Goal: Information Seeking & Learning: Find specific fact

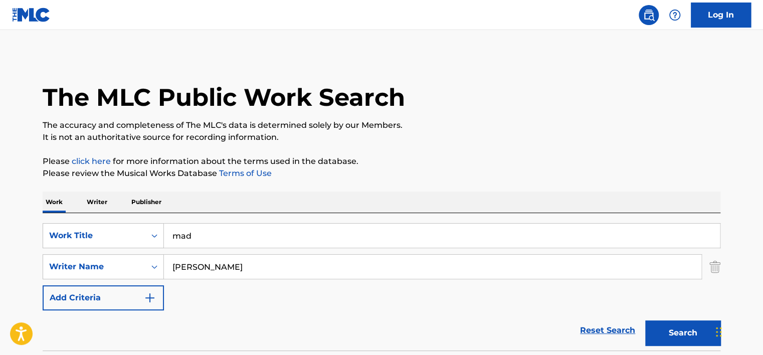
click at [96, 205] on p "Writer" at bounding box center [97, 202] width 27 height 21
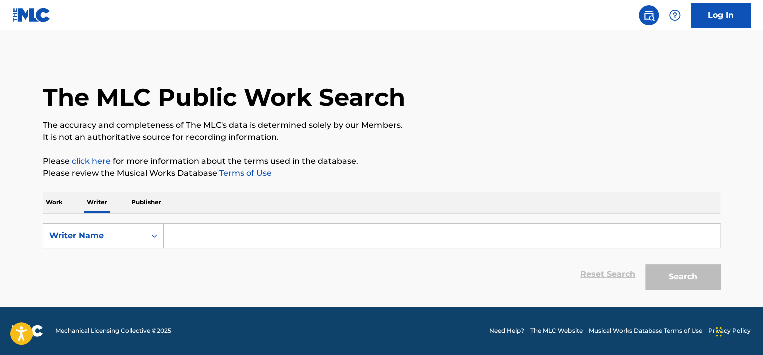
click at [205, 229] on input "Search Form" at bounding box center [442, 236] width 556 height 24
paste input "KLEVITSKIJ [PERSON_NAME]"
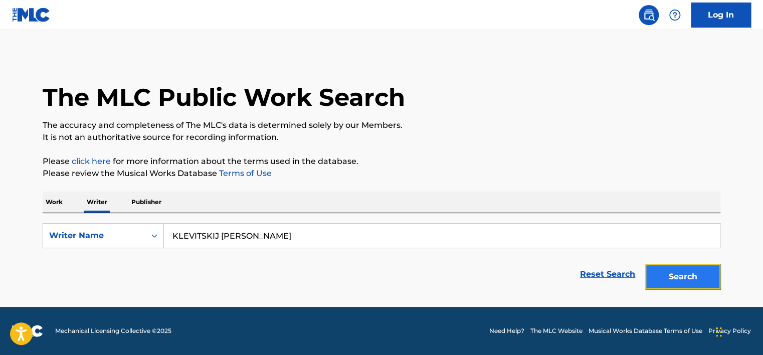
click at [655, 267] on button "Search" at bounding box center [683, 276] width 75 height 25
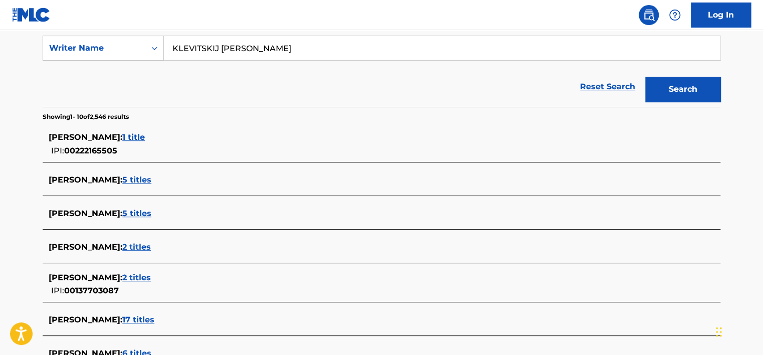
scroll to position [212, 0]
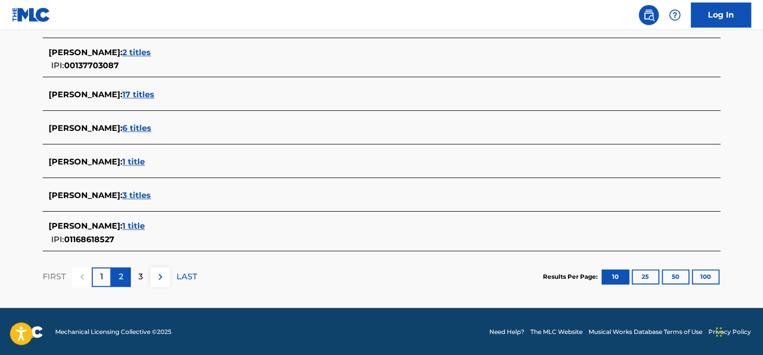
click at [124, 270] on div "2" at bounding box center [121, 277] width 20 height 20
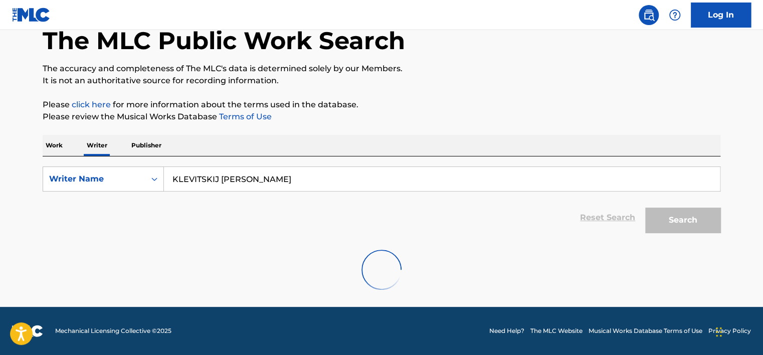
scroll to position [56, 0]
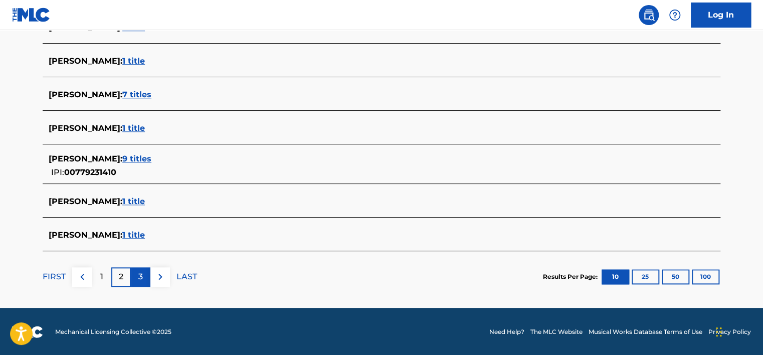
click at [138, 273] on p "3" at bounding box center [140, 277] width 5 height 12
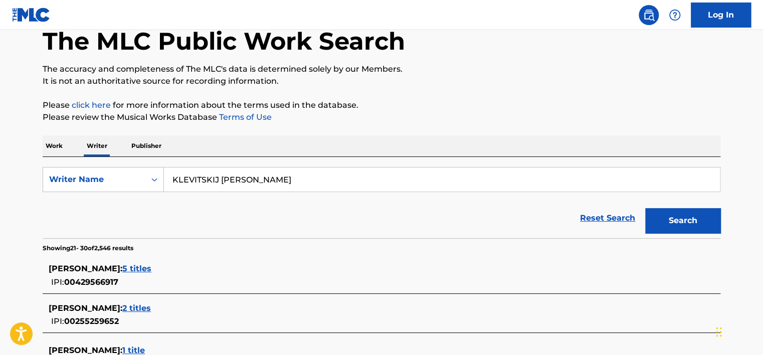
scroll to position [401, 0]
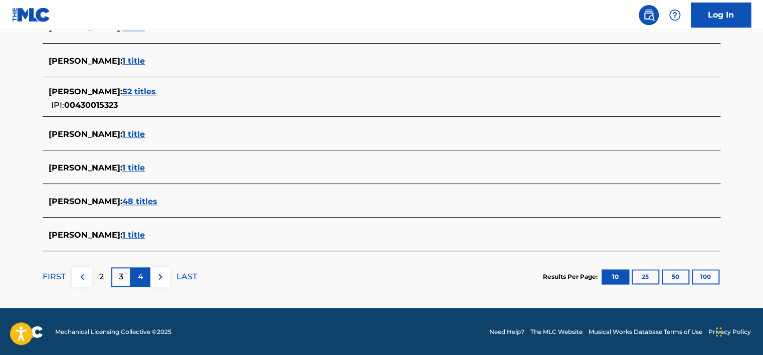
click at [140, 272] on p "4" at bounding box center [141, 277] width 6 height 12
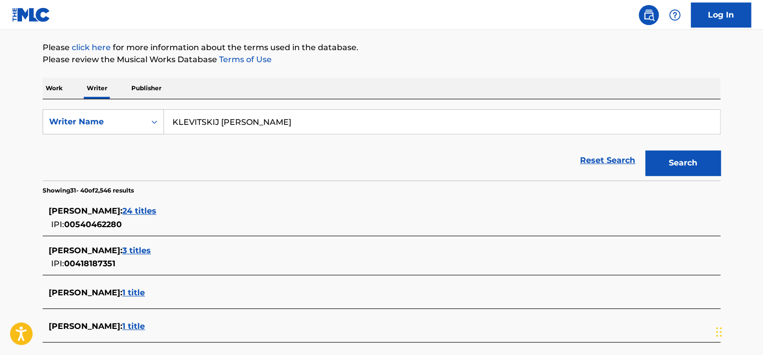
scroll to position [112, 0]
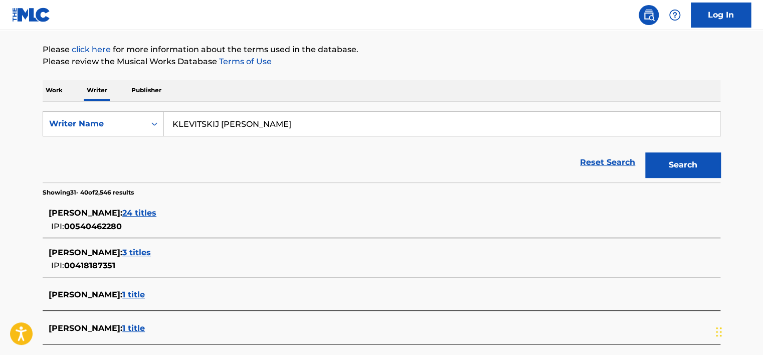
drag, startPoint x: 270, startPoint y: 124, endPoint x: 536, endPoint y: 128, distance: 265.9
click at [475, 123] on input "KLEVITSKIJ [PERSON_NAME]" at bounding box center [442, 124] width 556 height 24
click at [683, 169] on button "Search" at bounding box center [683, 164] width 75 height 25
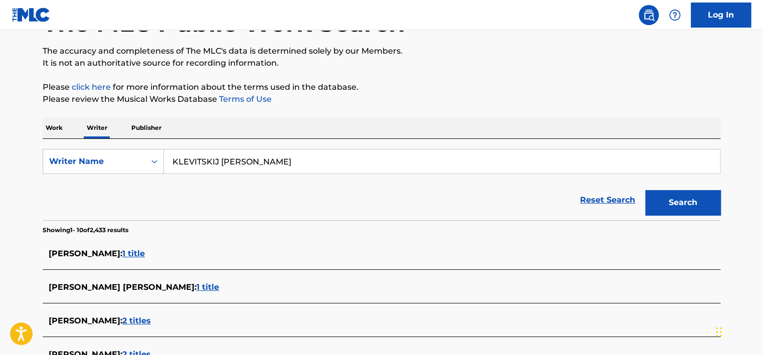
scroll to position [12, 0]
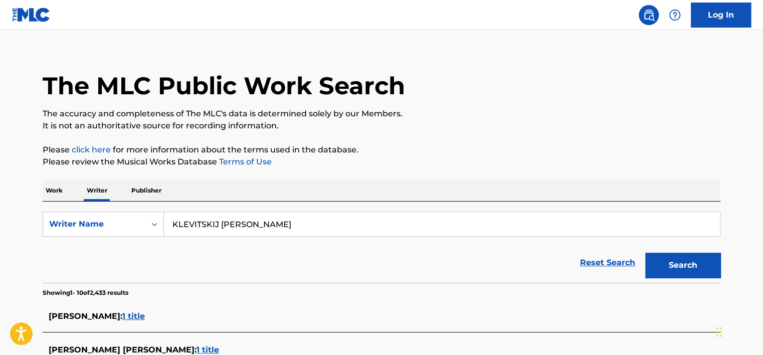
click at [242, 221] on input "KLEVITSKIJ [PERSON_NAME]" at bounding box center [442, 224] width 556 height 24
paste input "[PERSON_NAME]"
click at [249, 225] on input "KLEVITSKIJ [PERSON_NAME]" at bounding box center [442, 224] width 556 height 24
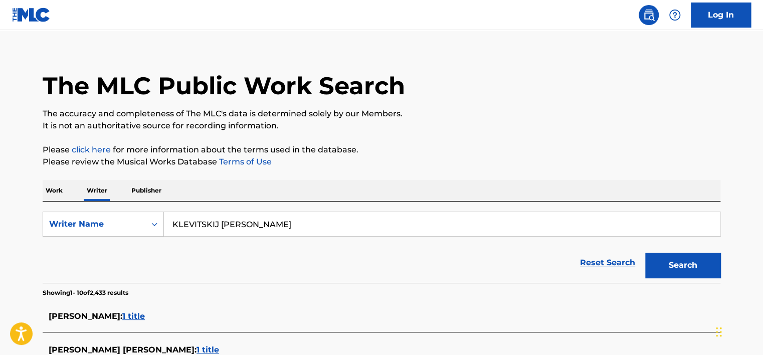
click at [249, 225] on input "KLEVITSKIJ [PERSON_NAME]" at bounding box center [442, 224] width 556 height 24
type input "[PERSON_NAME]"
click at [661, 259] on button "Search" at bounding box center [683, 265] width 75 height 25
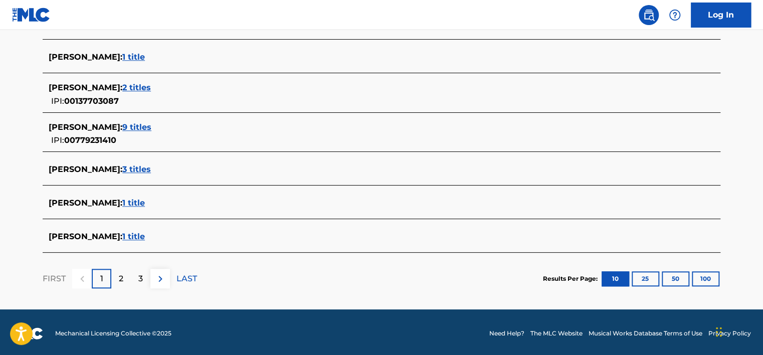
scroll to position [407, 0]
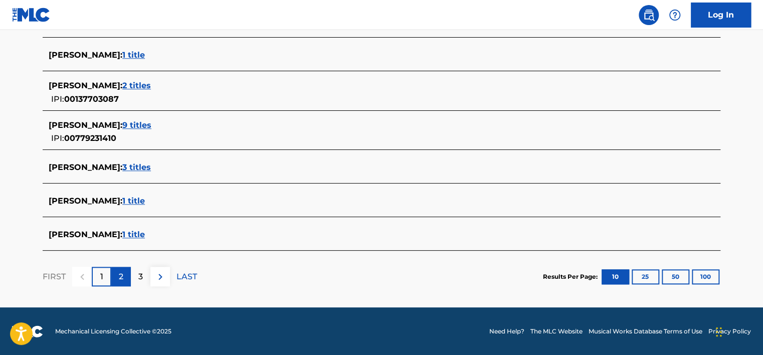
click at [122, 272] on p "2" at bounding box center [121, 277] width 5 height 12
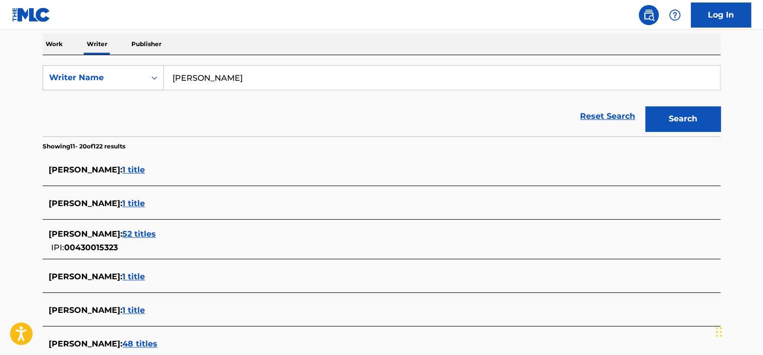
scroll to position [157, 0]
